Goal: Task Accomplishment & Management: Manage account settings

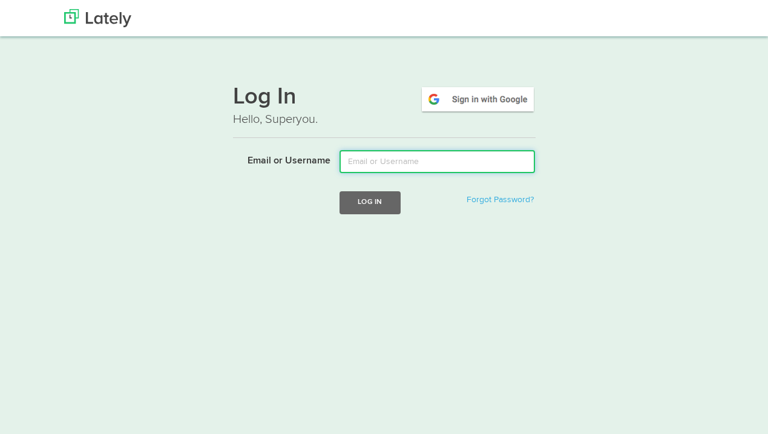
click at [402, 172] on input "Email or Username" at bounding box center [437, 161] width 195 height 23
type input "[PERSON_NAME][EMAIL_ADDRESS][DOMAIN_NAME]"
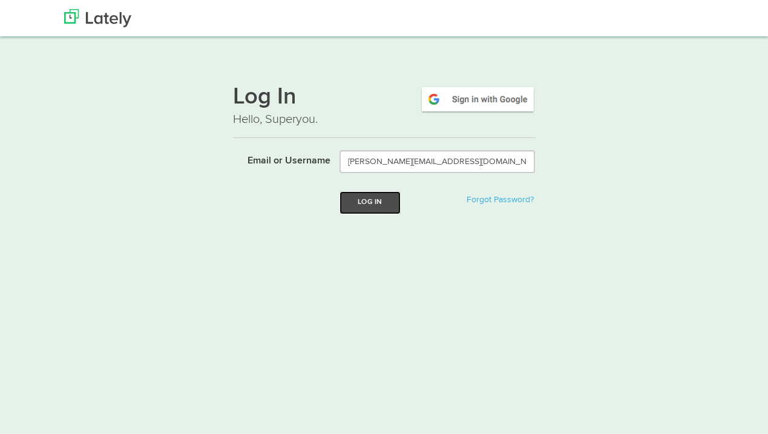
click at [367, 207] on button "Log In" at bounding box center [370, 202] width 61 height 22
